Goal: Information Seeking & Learning: Learn about a topic

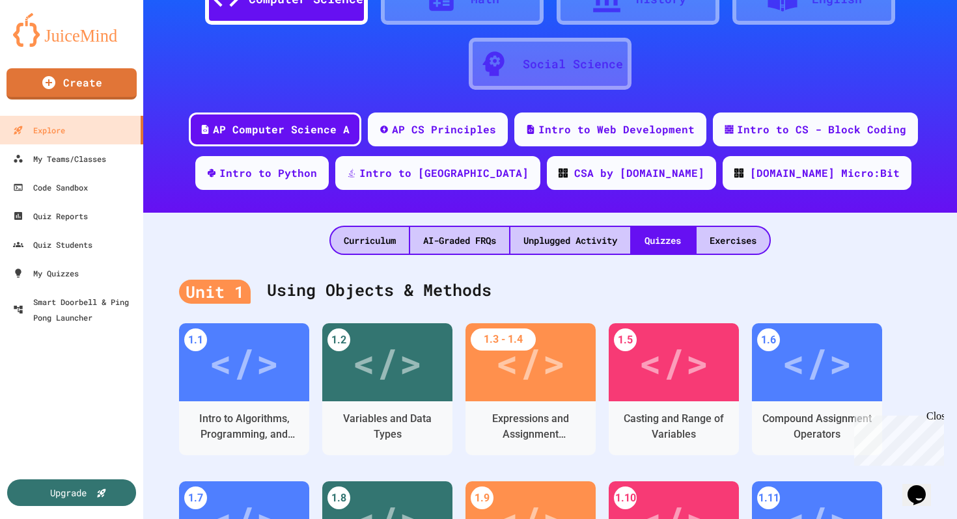
scroll to position [86, 0]
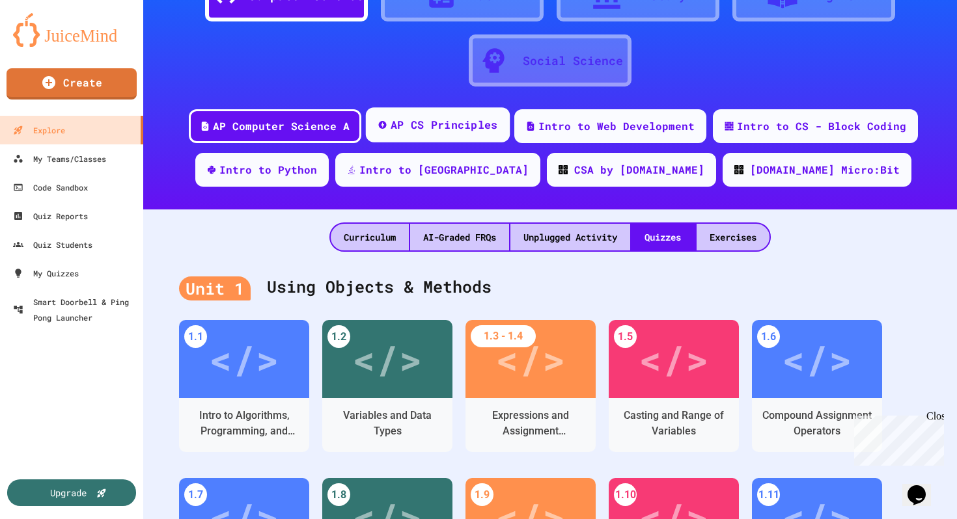
click at [462, 125] on div "AP CS Principles" at bounding box center [444, 125] width 107 height 16
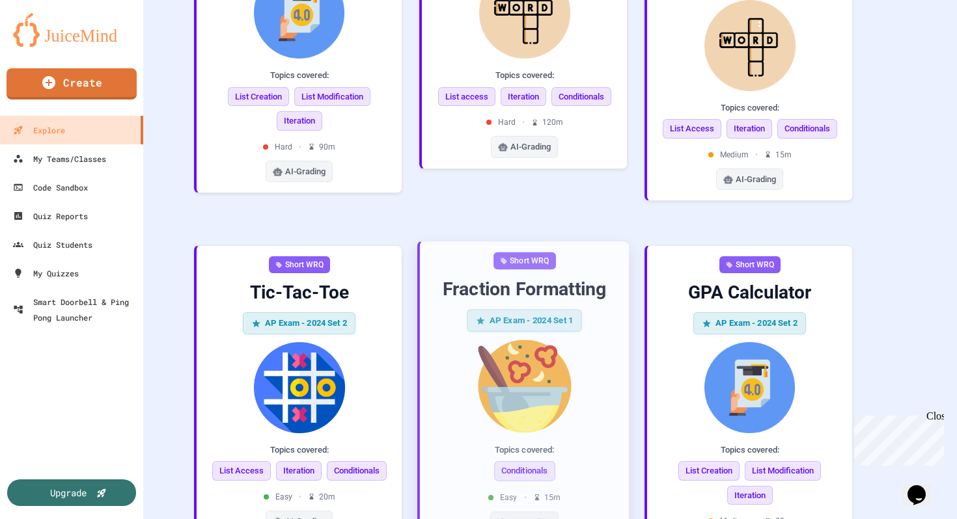
scroll to position [1627, 0]
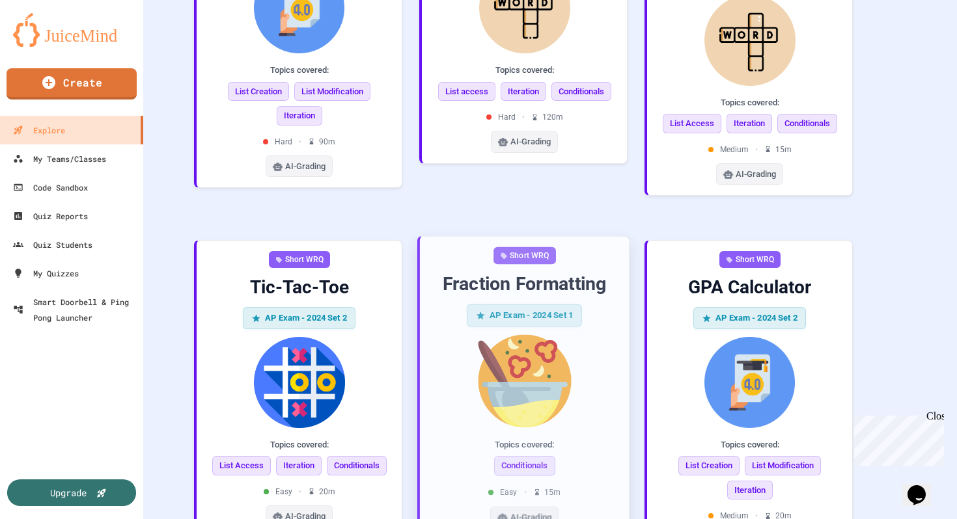
click at [559, 335] on img at bounding box center [524, 381] width 188 height 93
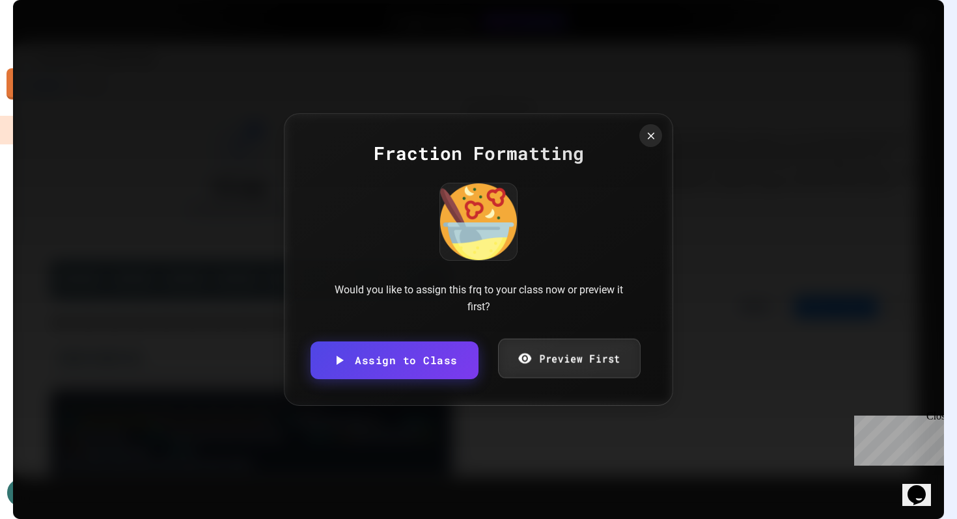
click at [552, 361] on link "Preview First" at bounding box center [569, 359] width 142 height 40
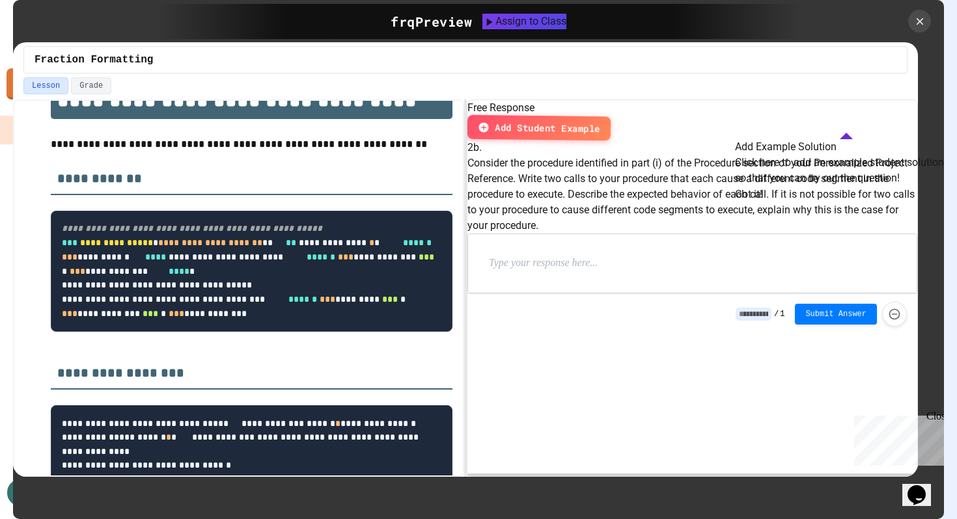
scroll to position [372, 0]
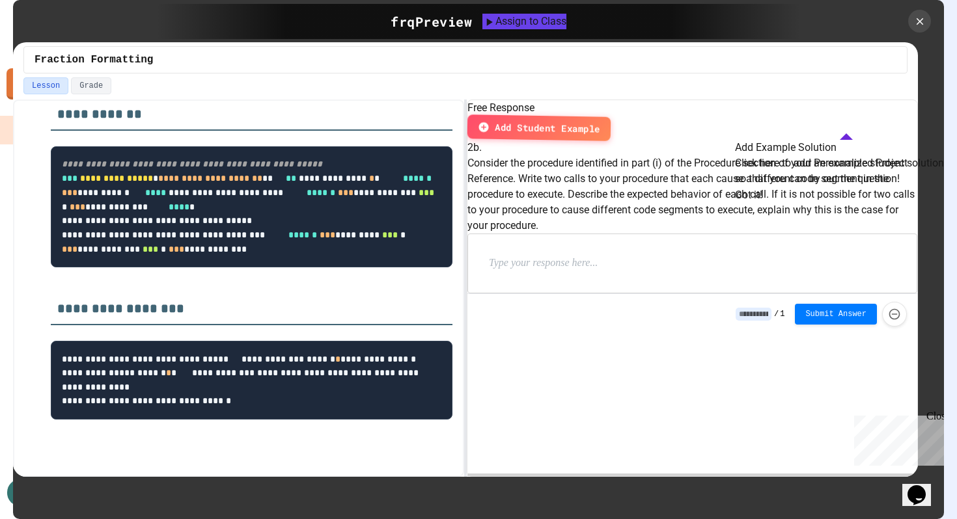
click at [762, 203] on button "Got it!" at bounding box center [748, 195] width 27 height 16
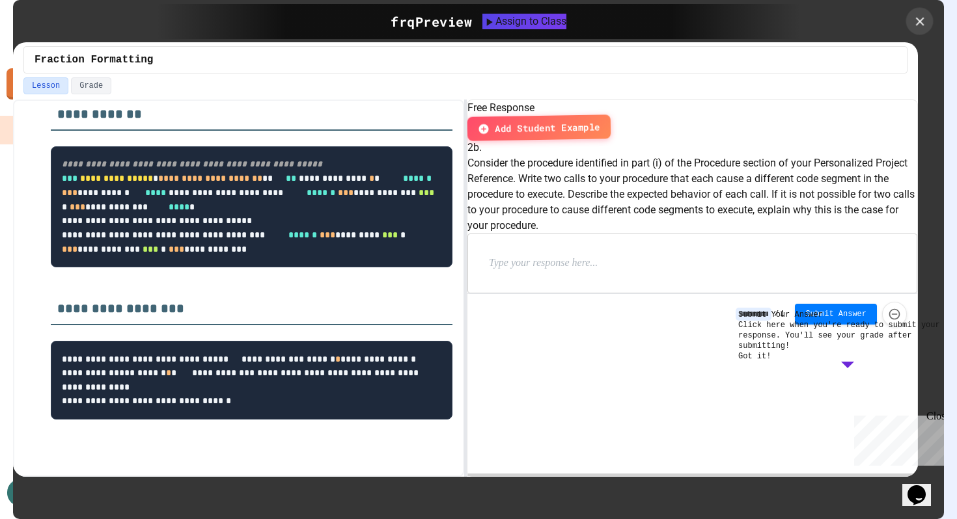
click at [917, 23] on icon at bounding box center [919, 21] width 8 height 8
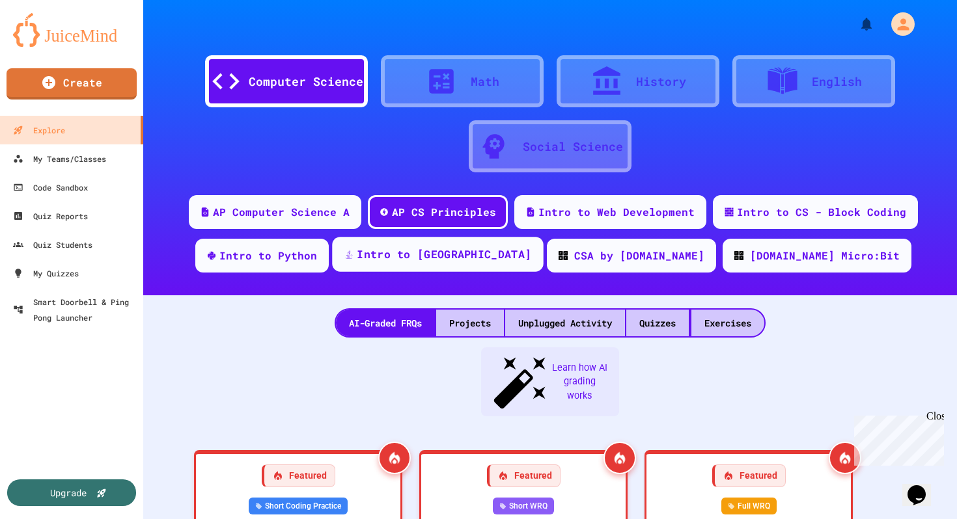
click at [488, 245] on div "Intro to [GEOGRAPHIC_DATA]" at bounding box center [437, 254] width 211 height 35
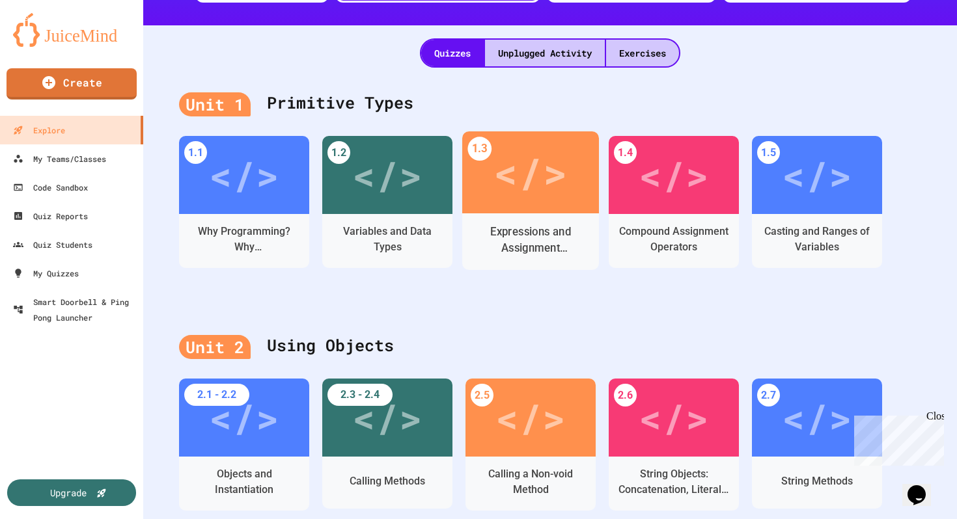
scroll to position [272, 0]
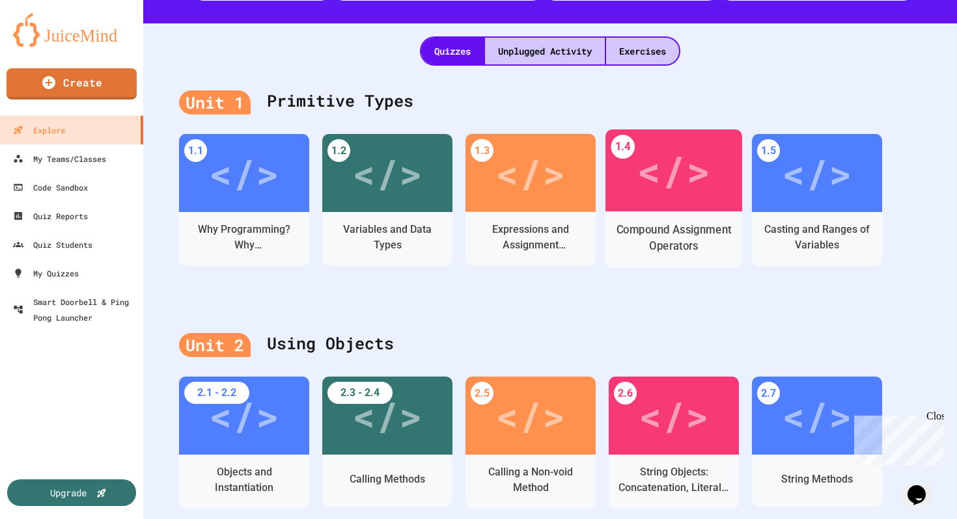
click at [640, 238] on div "Compound Assignment Operators" at bounding box center [674, 238] width 117 height 33
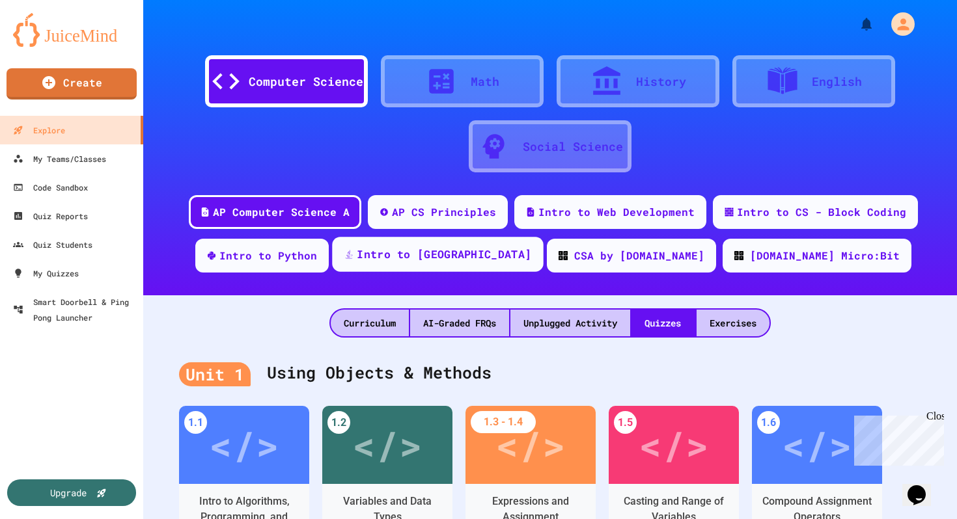
click at [455, 261] on div "Intro to [GEOGRAPHIC_DATA]" at bounding box center [444, 255] width 174 height 16
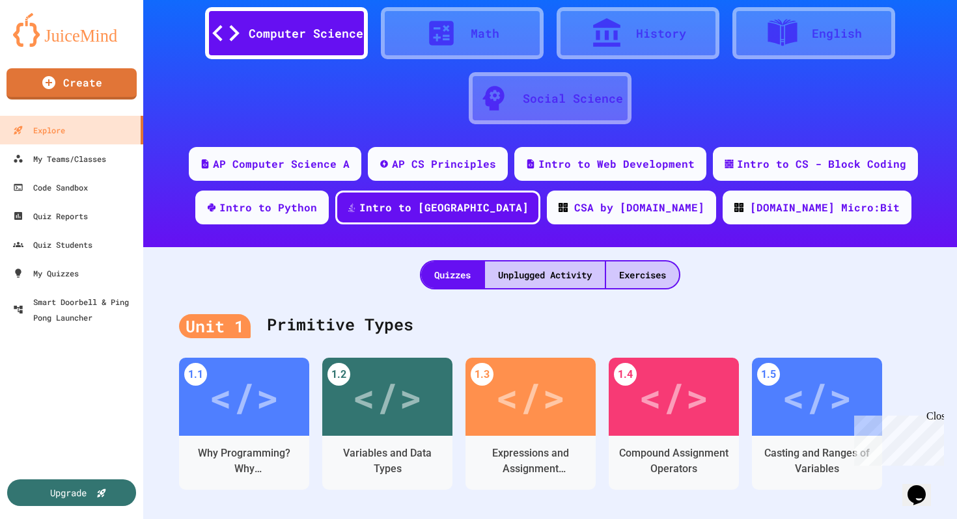
scroll to position [84, 0]
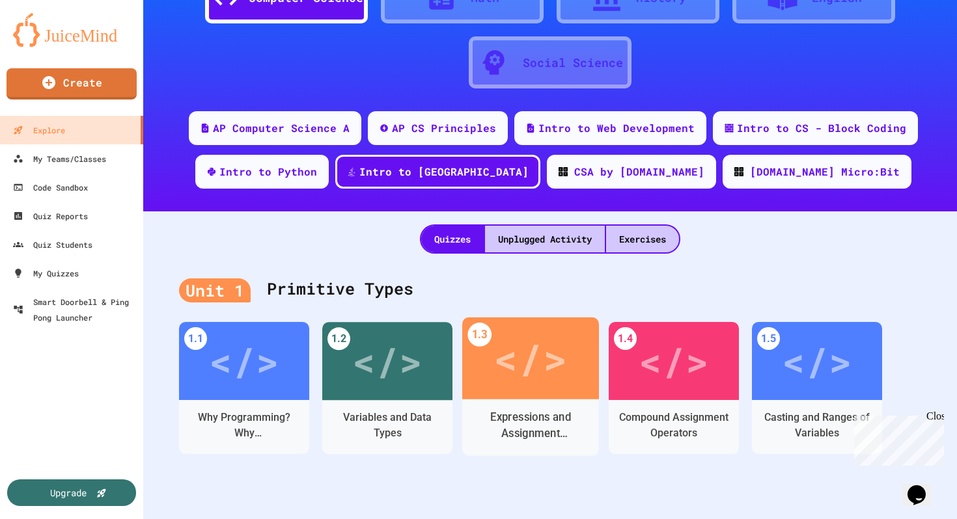
click at [534, 411] on div "Expressions and Assignment Statements" at bounding box center [531, 426] width 117 height 33
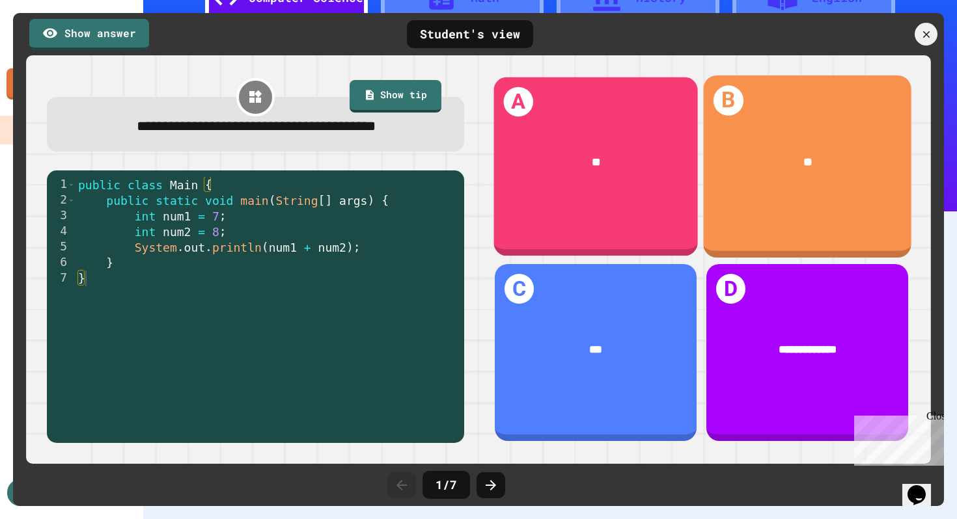
click at [681, 187] on div "**" at bounding box center [595, 163] width 204 height 62
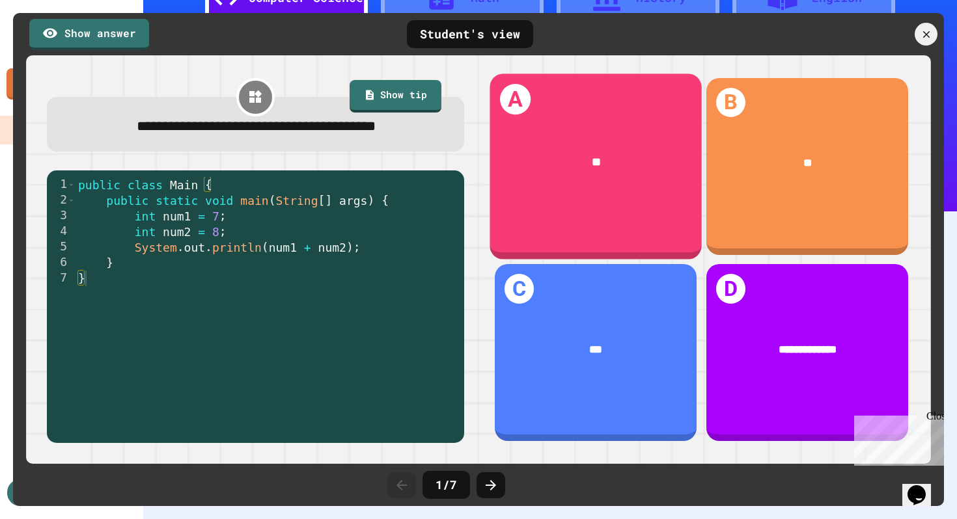
click at [652, 186] on div "**" at bounding box center [596, 163] width 212 height 64
click at [595, 151] on div "**" at bounding box center [596, 163] width 212 height 64
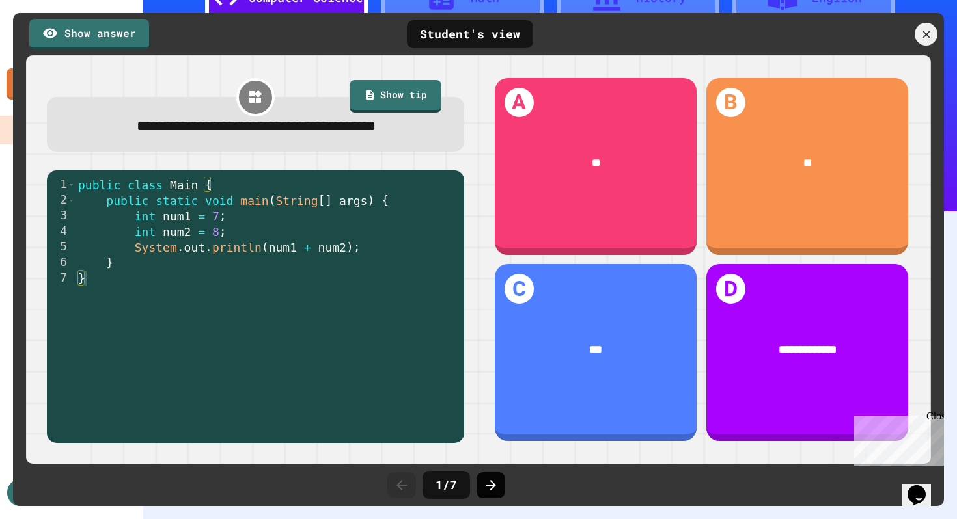
click at [495, 480] on icon at bounding box center [491, 486] width 16 height 16
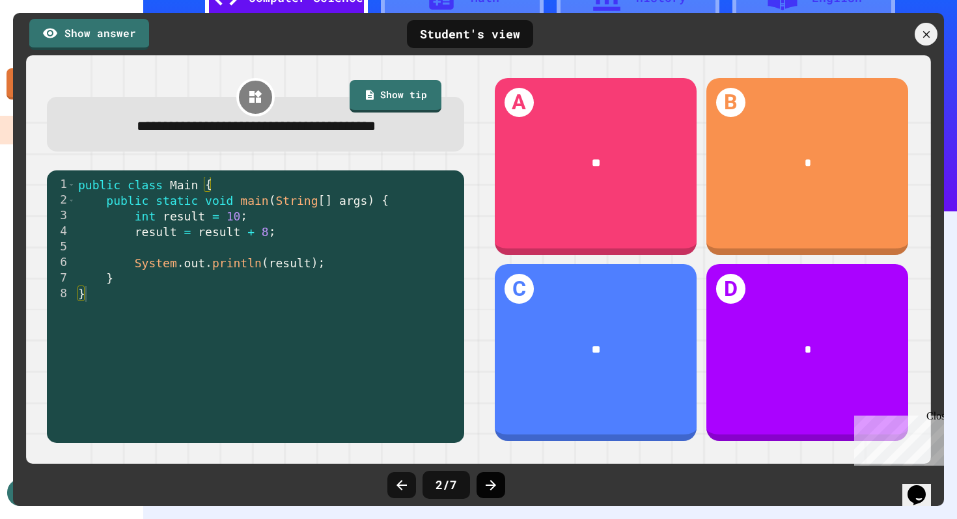
click at [493, 488] on icon at bounding box center [491, 486] width 16 height 16
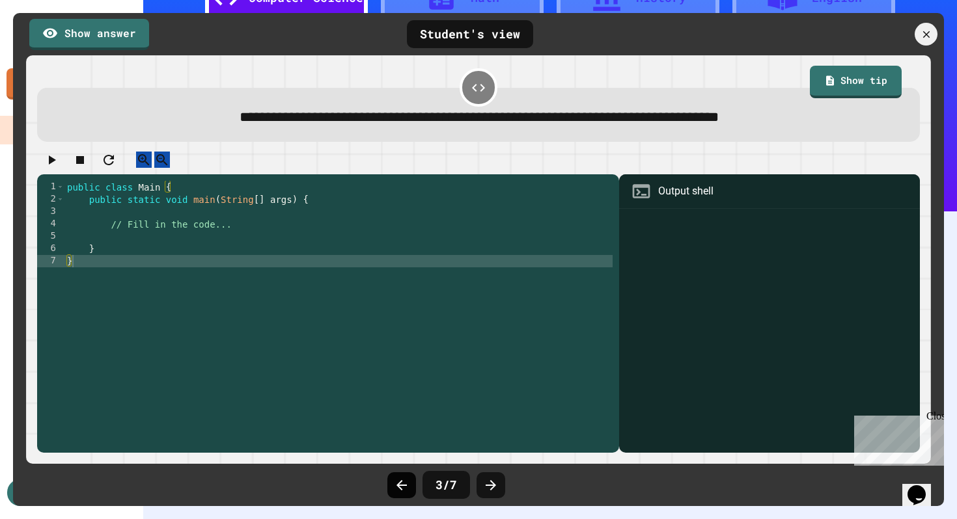
click at [404, 487] on icon at bounding box center [402, 486] width 16 height 16
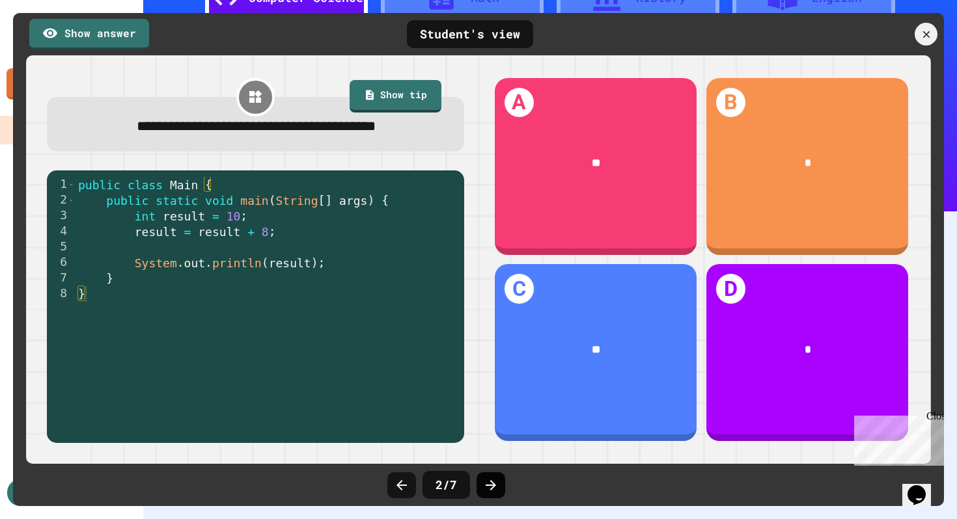
click at [492, 476] on div at bounding box center [491, 486] width 29 height 26
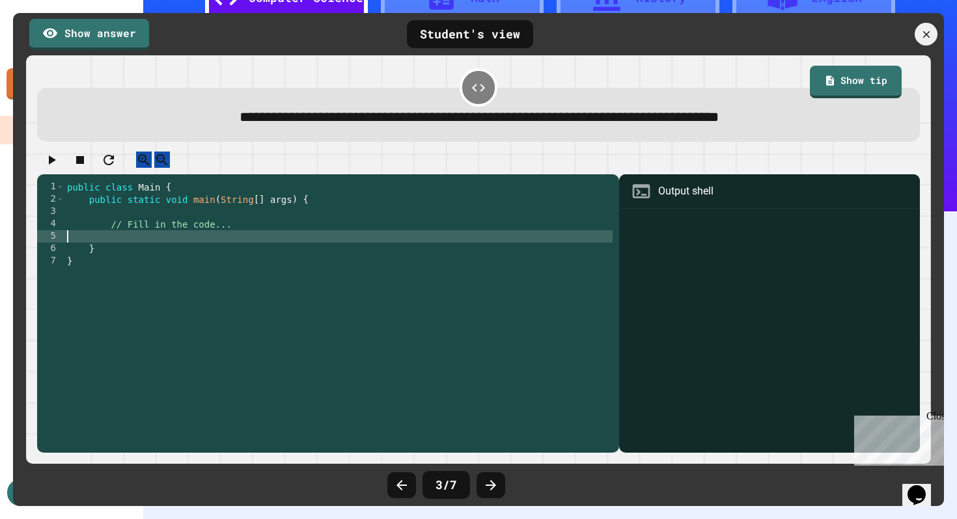
click at [292, 251] on div "public class Main { public static void main ( String [ ] args ) { // Fill in th…" at bounding box center [338, 317] width 548 height 272
click at [266, 238] on div "public class Main { public static void main ( String [ ] args ) { // Fill in th…" at bounding box center [338, 317] width 548 height 272
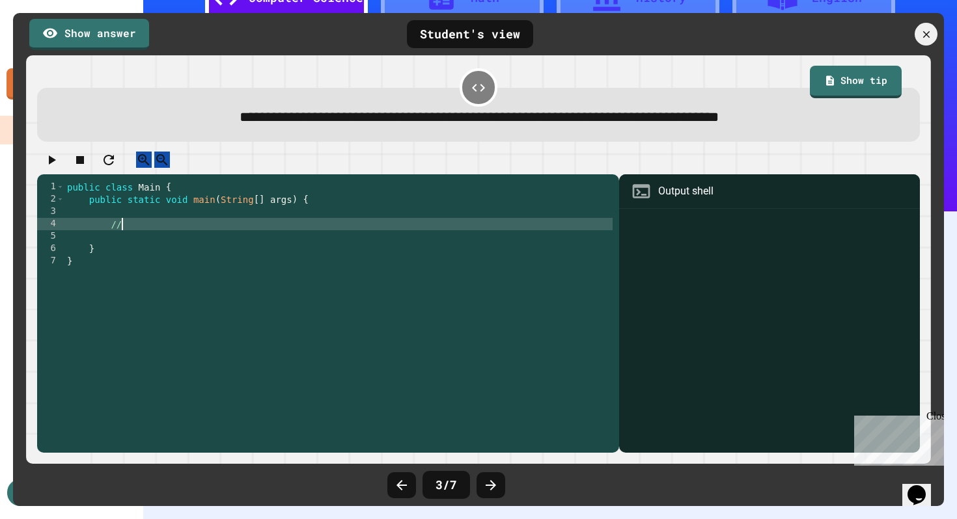
type textarea "*"
type textarea "**********"
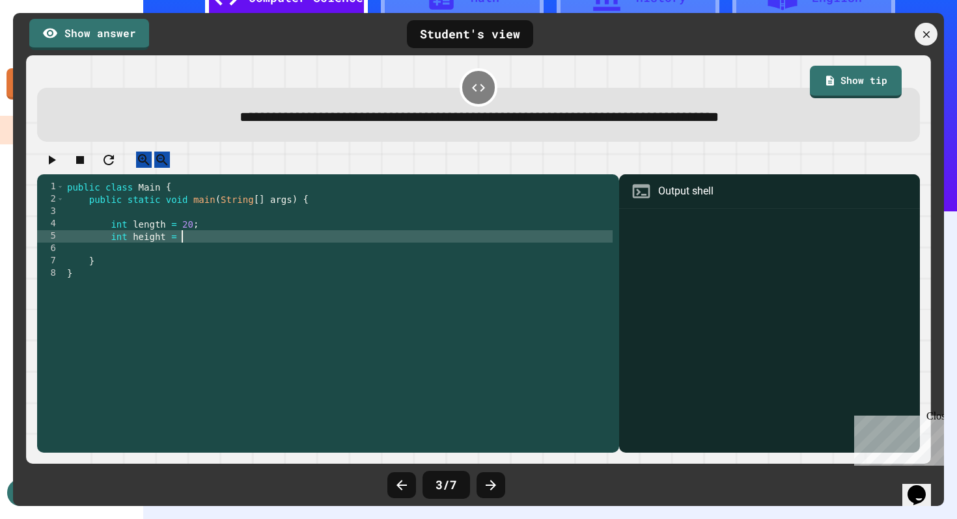
scroll to position [0, 8]
type textarea "**********"
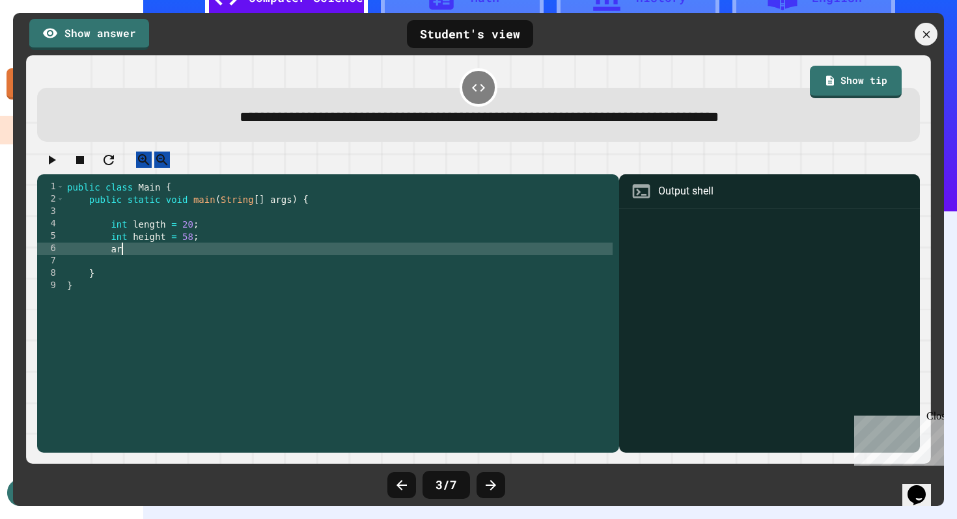
type textarea "*"
type textarea "**********"
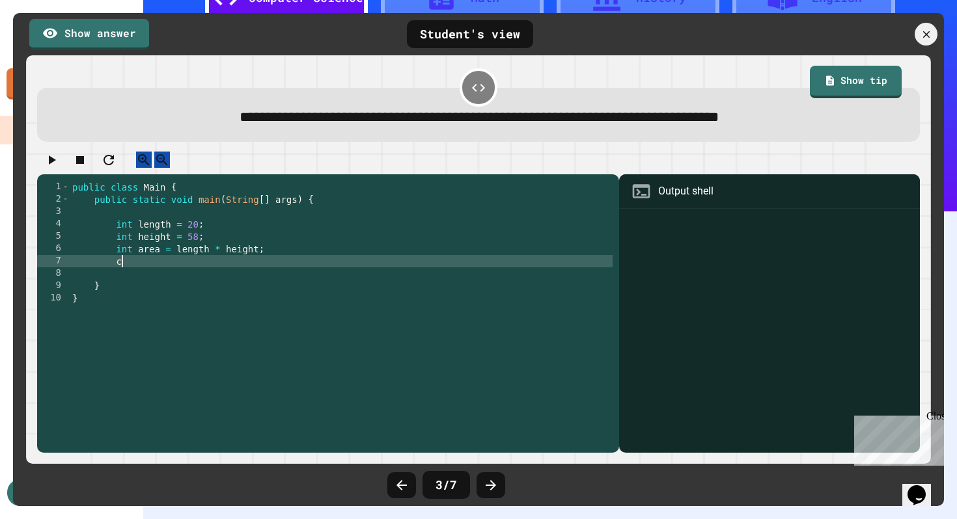
type textarea "*"
click at [285, 270] on div "public class Main { public static void main ( String [ ] args ) { int length = …" at bounding box center [341, 317] width 543 height 272
type textarea "**********"
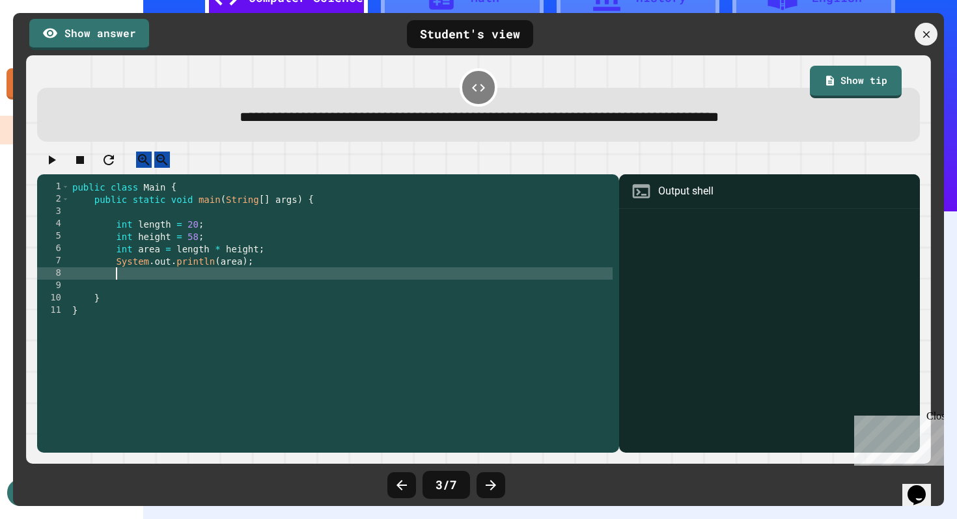
scroll to position [0, 1]
click at [680, 199] on div "Output shell" at bounding box center [685, 192] width 55 height 16
click at [654, 204] on div "Output shell" at bounding box center [769, 191] width 301 height 35
click at [639, 198] on icon at bounding box center [642, 191] width 18 height 14
click at [938, 416] on div "Close" at bounding box center [934, 419] width 16 height 16
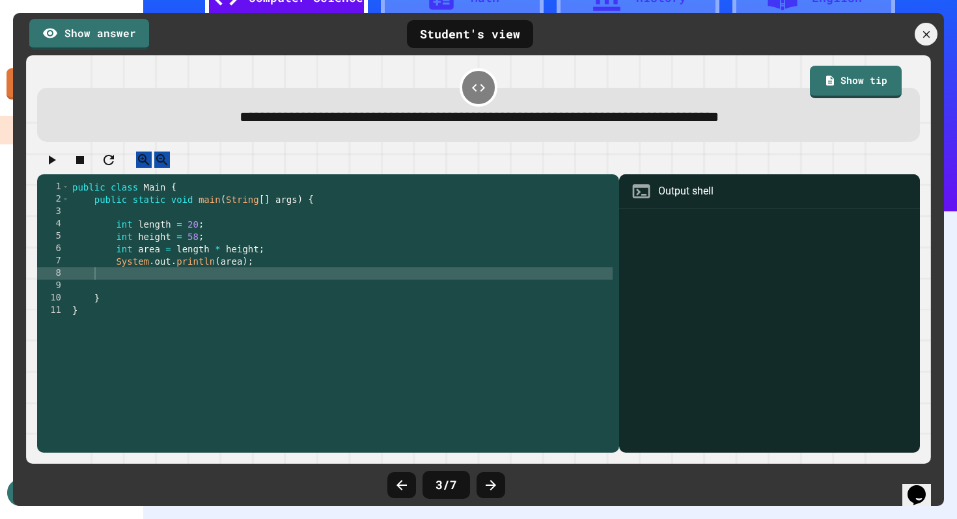
click at [54, 167] on icon "button" at bounding box center [52, 160] width 16 height 16
click at [54, 167] on div at bounding box center [478, 163] width 882 height 23
click at [54, 167] on icon "button" at bounding box center [52, 160] width 16 height 16
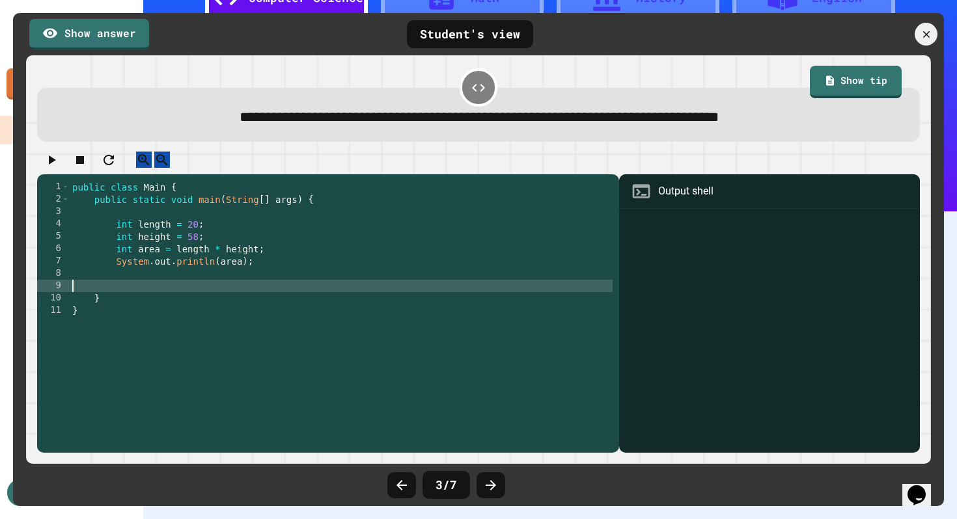
scroll to position [0, 0]
click at [130, 299] on div "public class Main { public static void main ( String [ ] args ) { int length = …" at bounding box center [341, 317] width 543 height 272
click at [127, 314] on div "public class Main { public static void main ( String [ ] args ) { int length = …" at bounding box center [341, 317] width 543 height 272
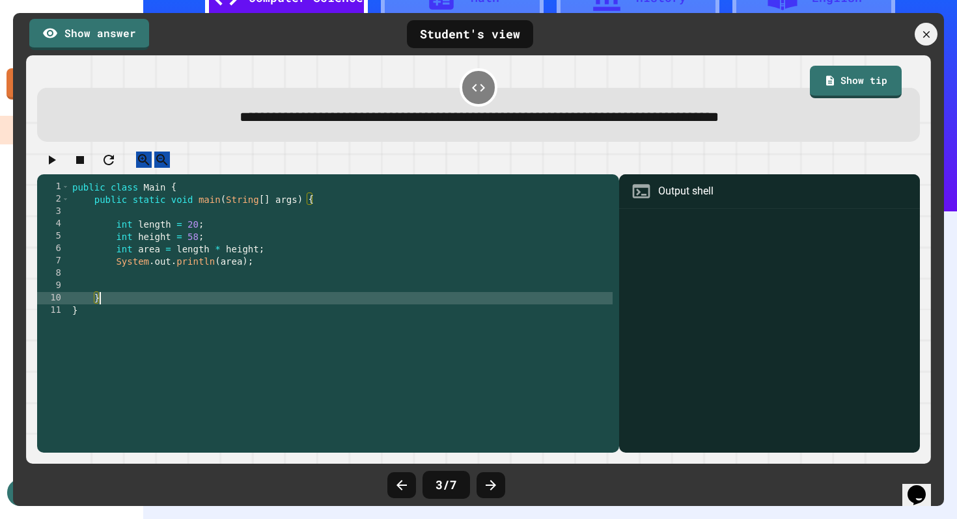
click at [118, 325] on div "public class Main { public static void main ( String [ ] args ) { int length = …" at bounding box center [341, 317] width 543 height 272
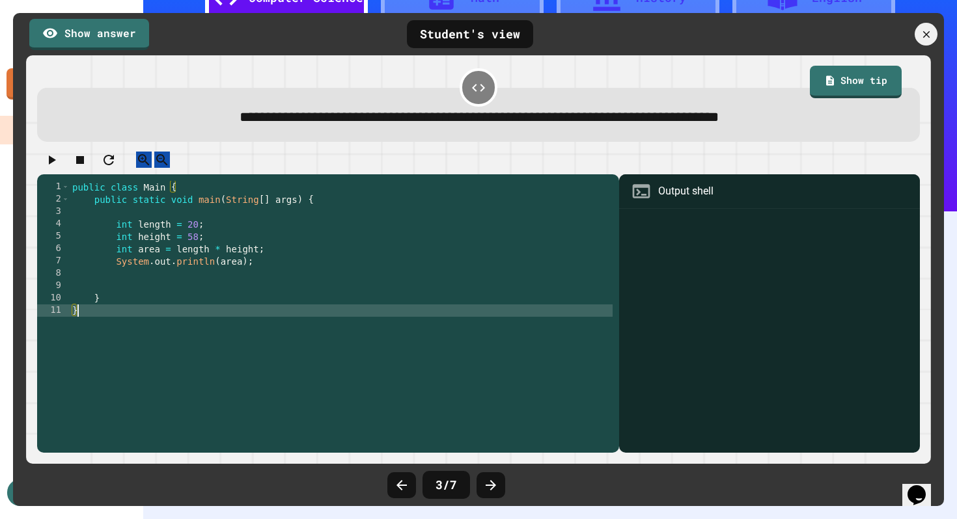
click at [716, 206] on div "Output shell" at bounding box center [769, 191] width 301 height 35
click at [849, 76] on link "Show tip" at bounding box center [855, 80] width 85 height 34
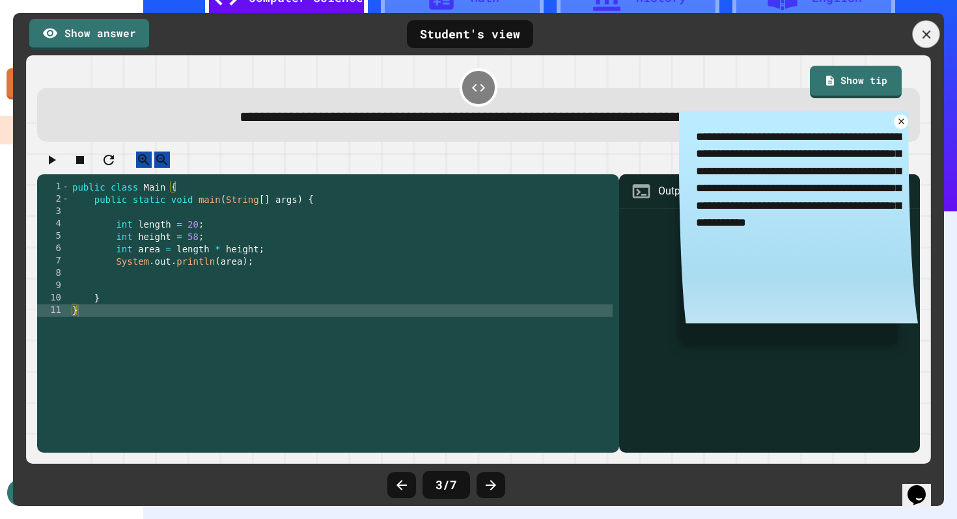
click at [919, 40] on icon at bounding box center [926, 34] width 14 height 14
